Goal: Information Seeking & Learning: Understand process/instructions

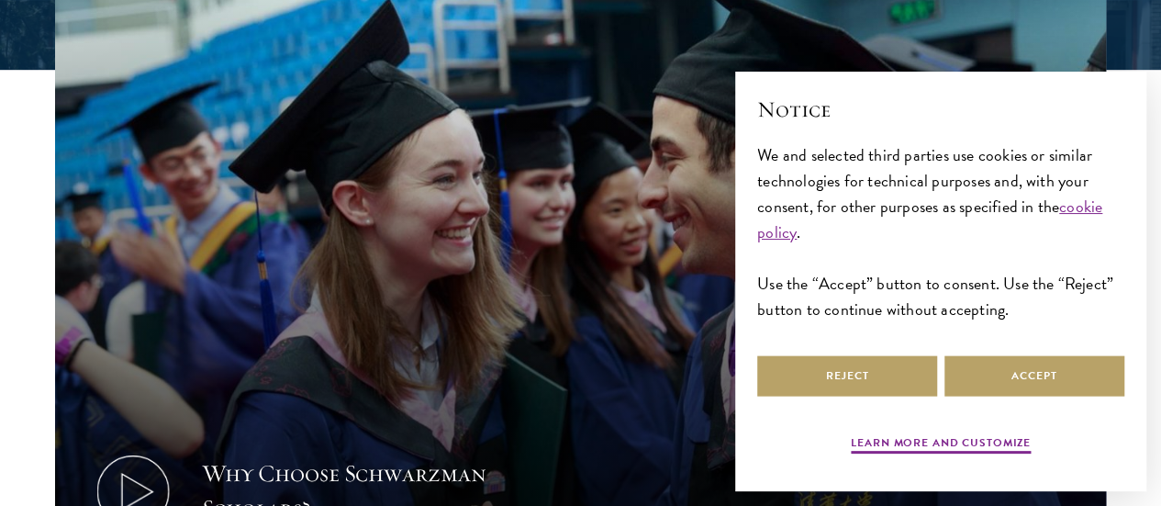
scroll to position [643, 0]
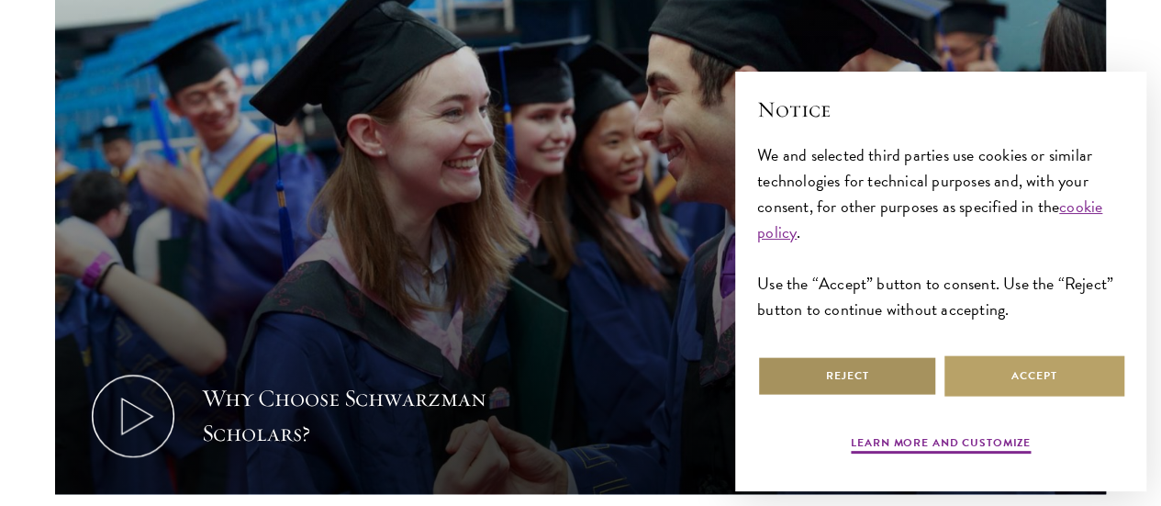
click at [892, 370] on button "Reject" at bounding box center [847, 375] width 180 height 41
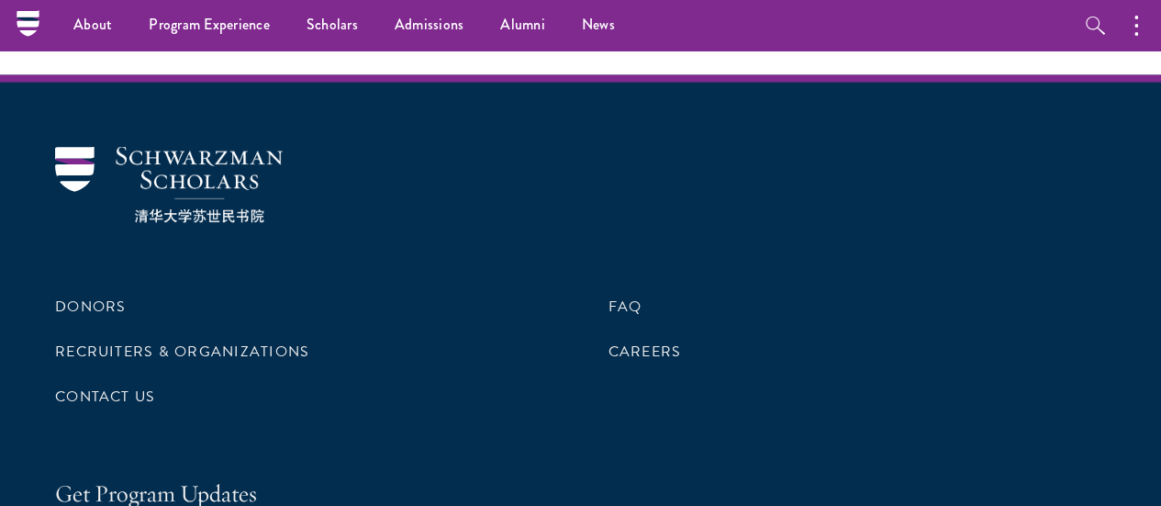
scroll to position [0, 0]
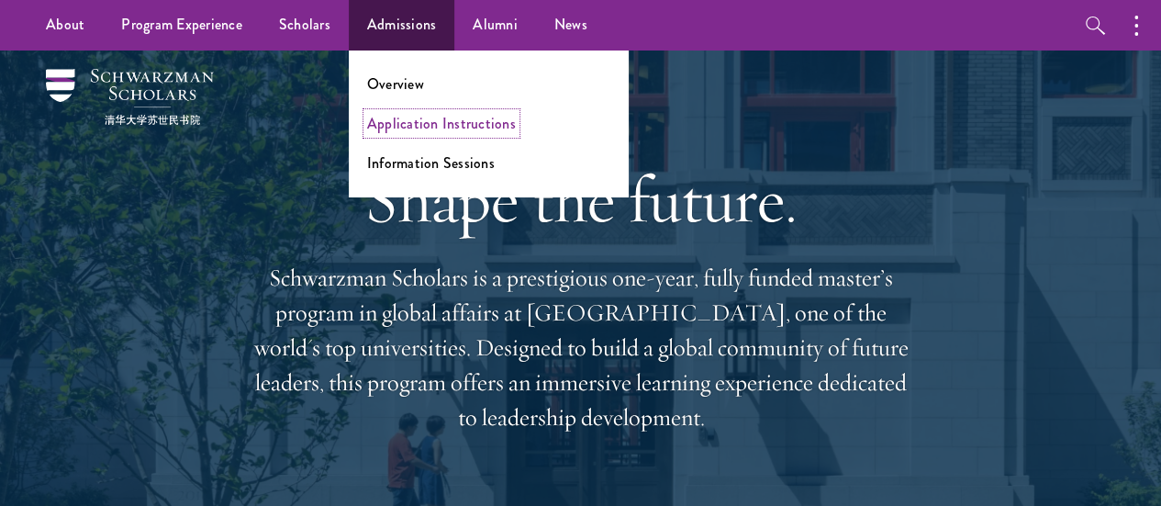
click at [399, 118] on link "Application Instructions" at bounding box center [441, 123] width 149 height 21
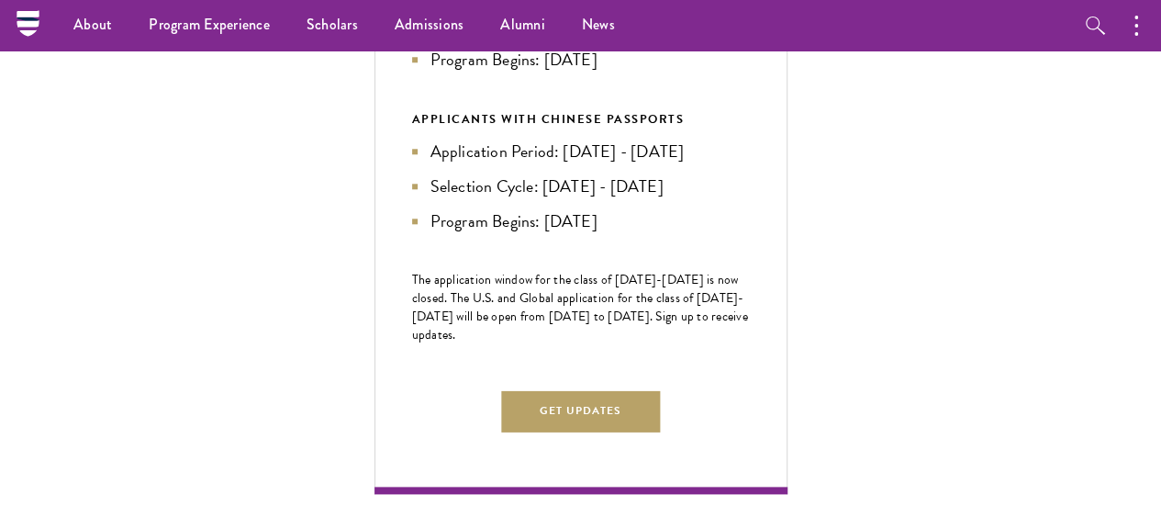
scroll to position [826, 0]
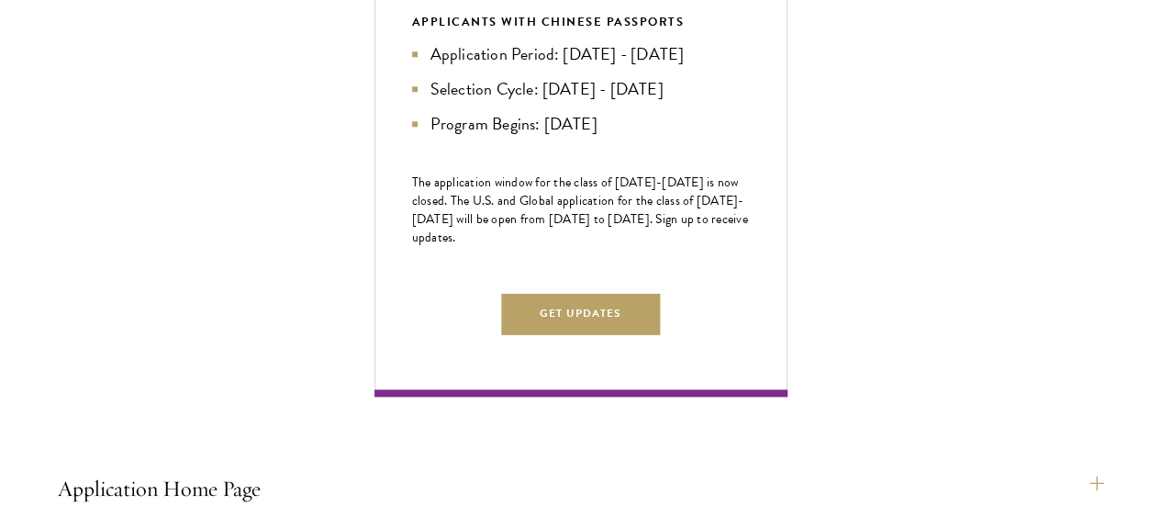
scroll to position [1010, 0]
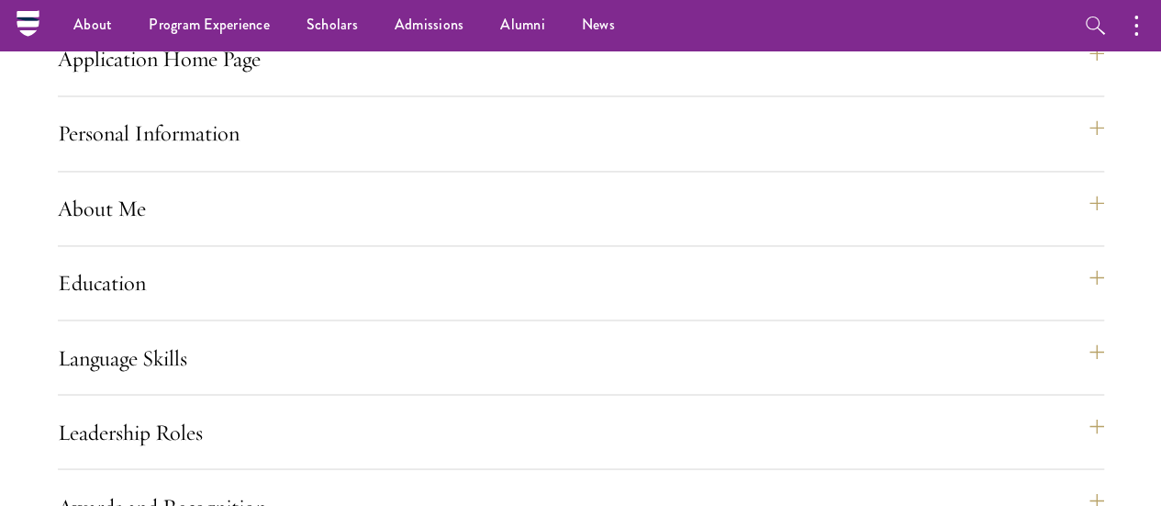
scroll to position [1193, 0]
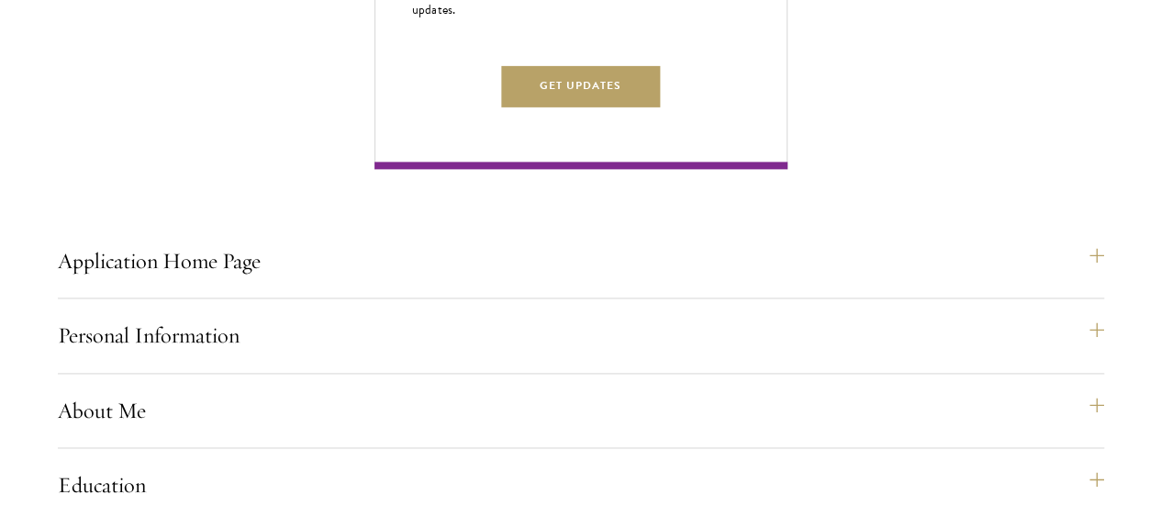
scroll to position [1285, 0]
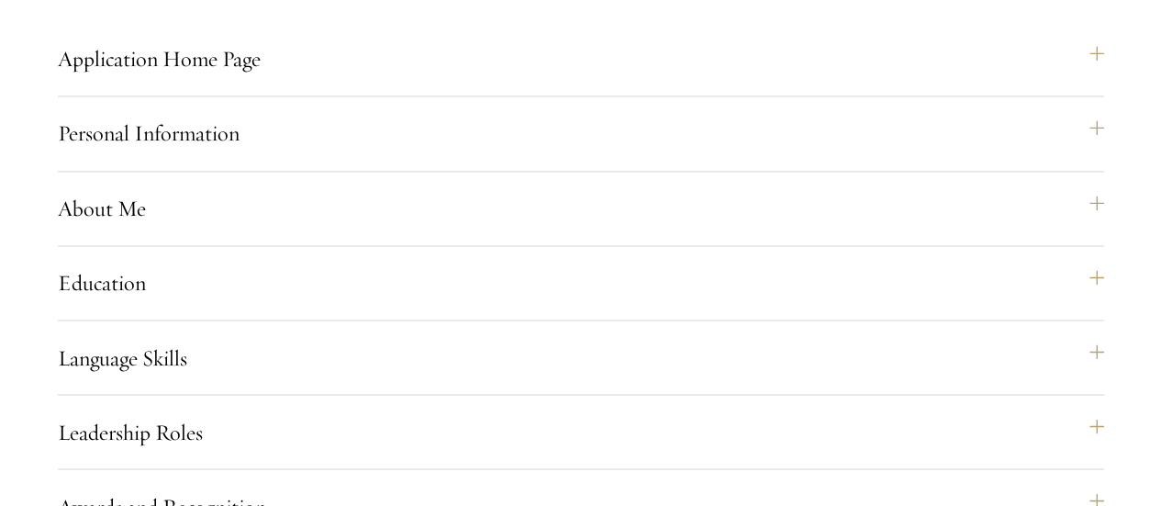
scroll to position [1561, 0]
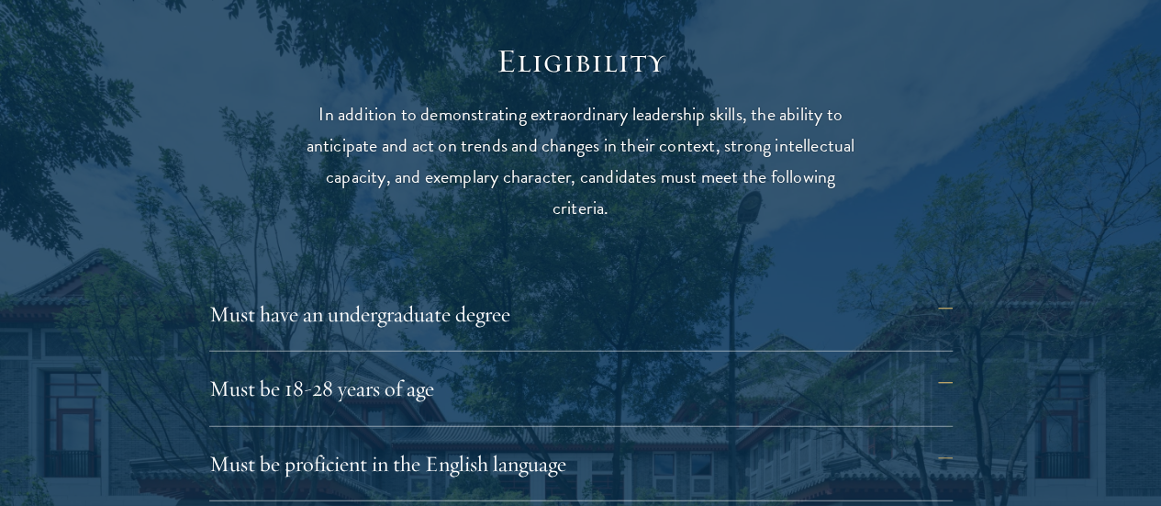
scroll to position [2423, 0]
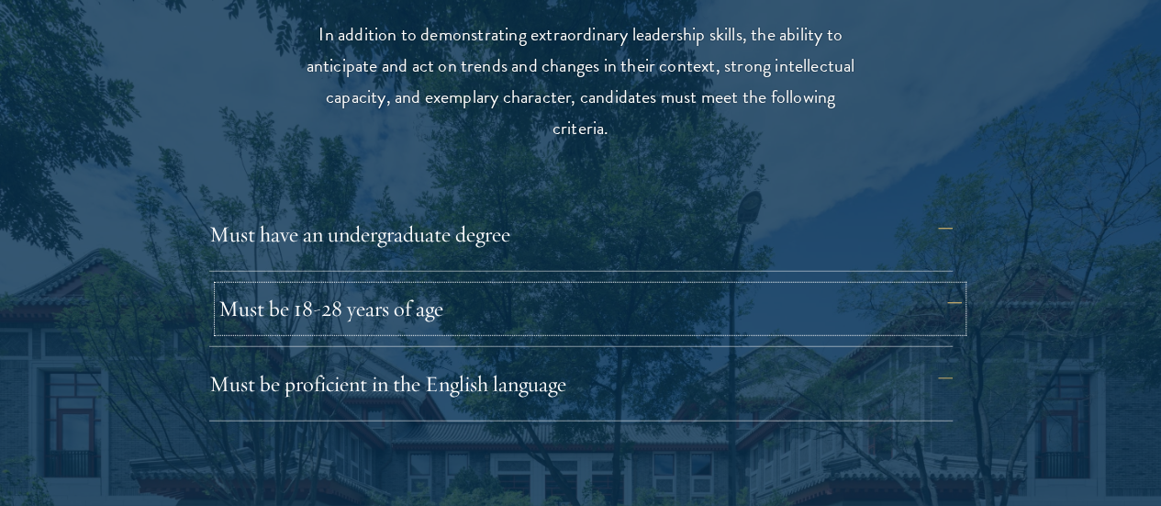
click at [948, 286] on button "Must be 18-28 years of age" at bounding box center [591, 308] width 744 height 44
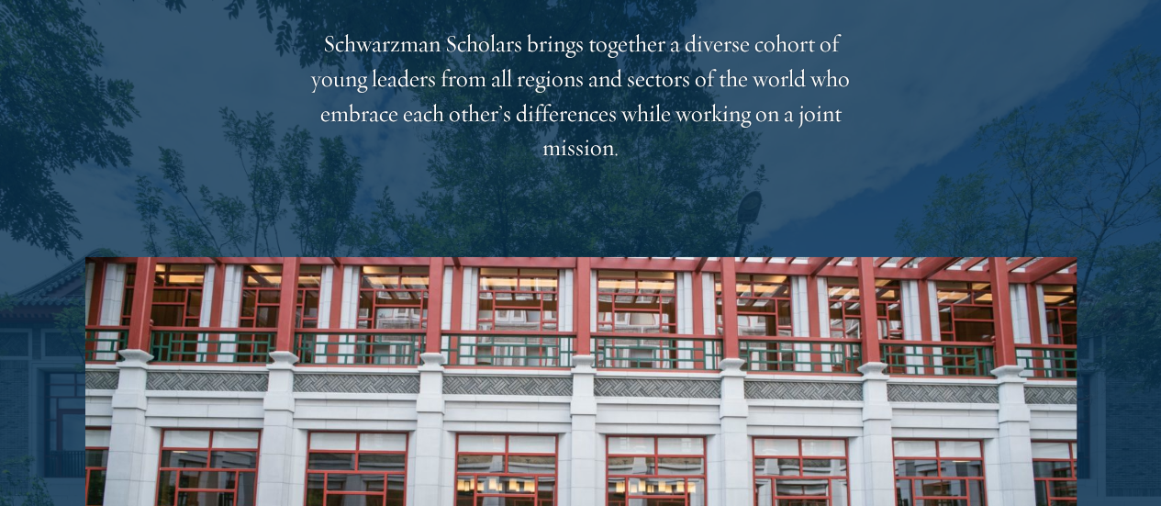
scroll to position [3065, 0]
